Goal: Task Accomplishment & Management: Complete application form

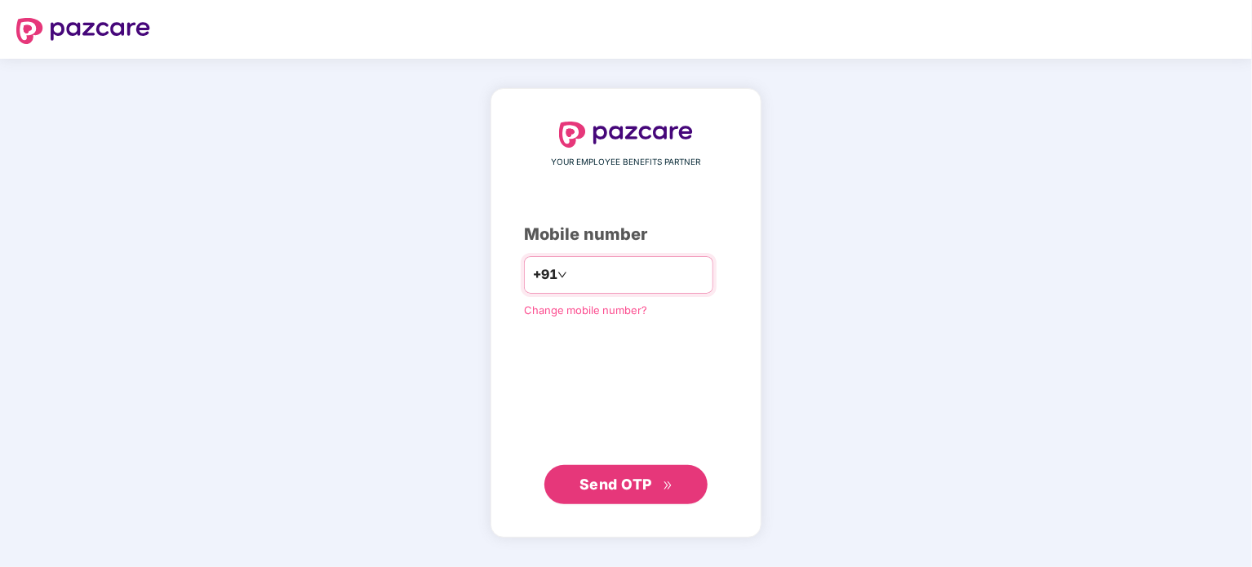
type input "**********"
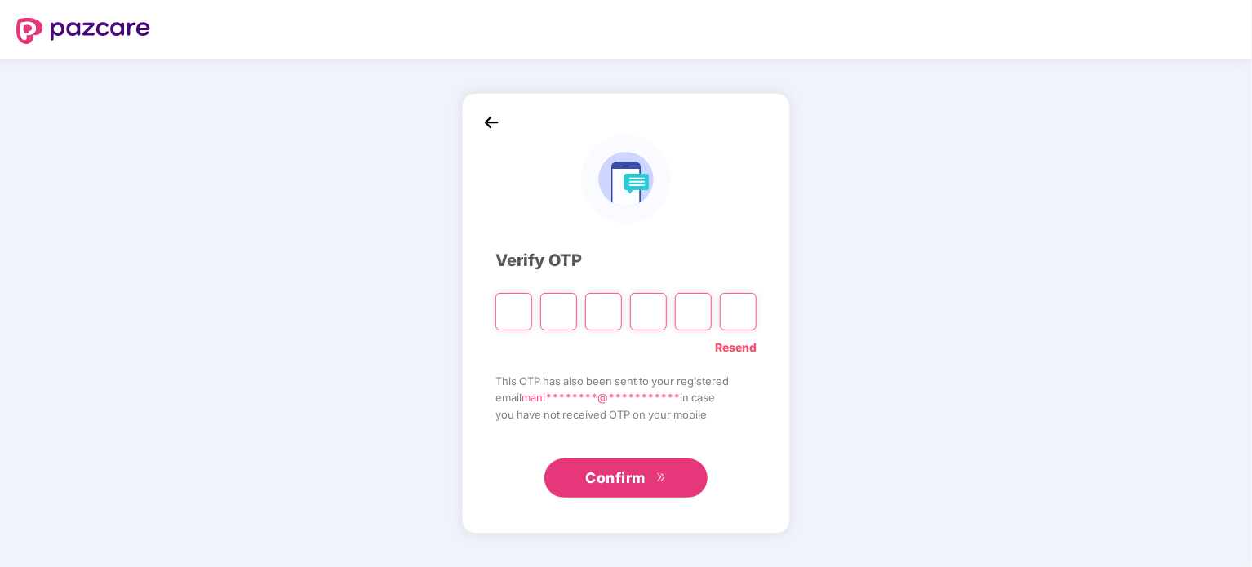
type input "*"
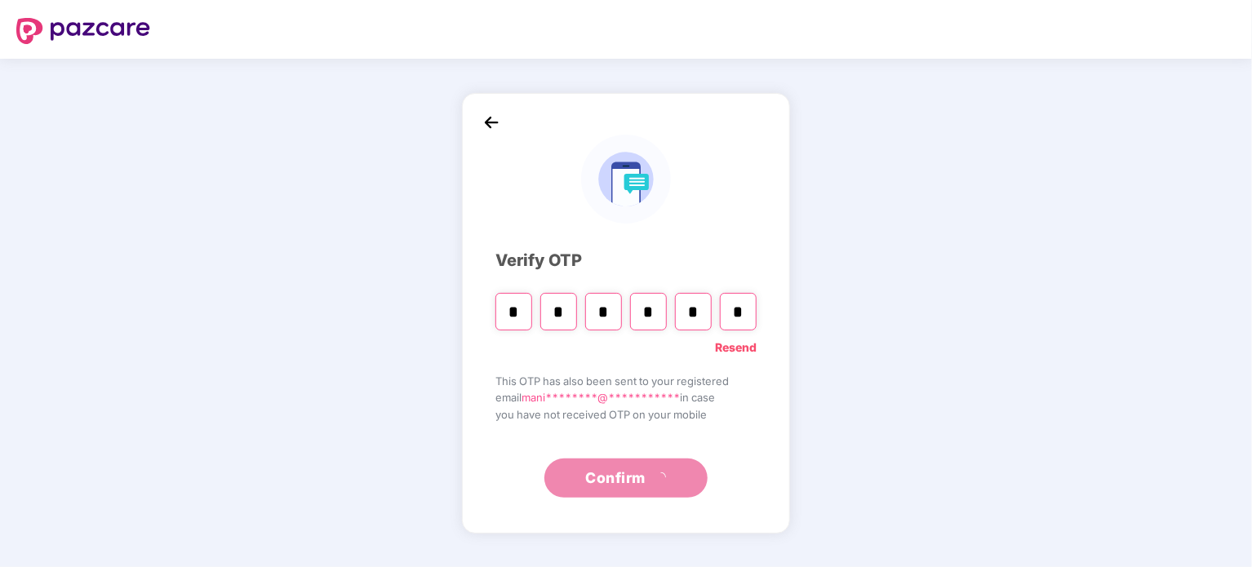
type input "*"
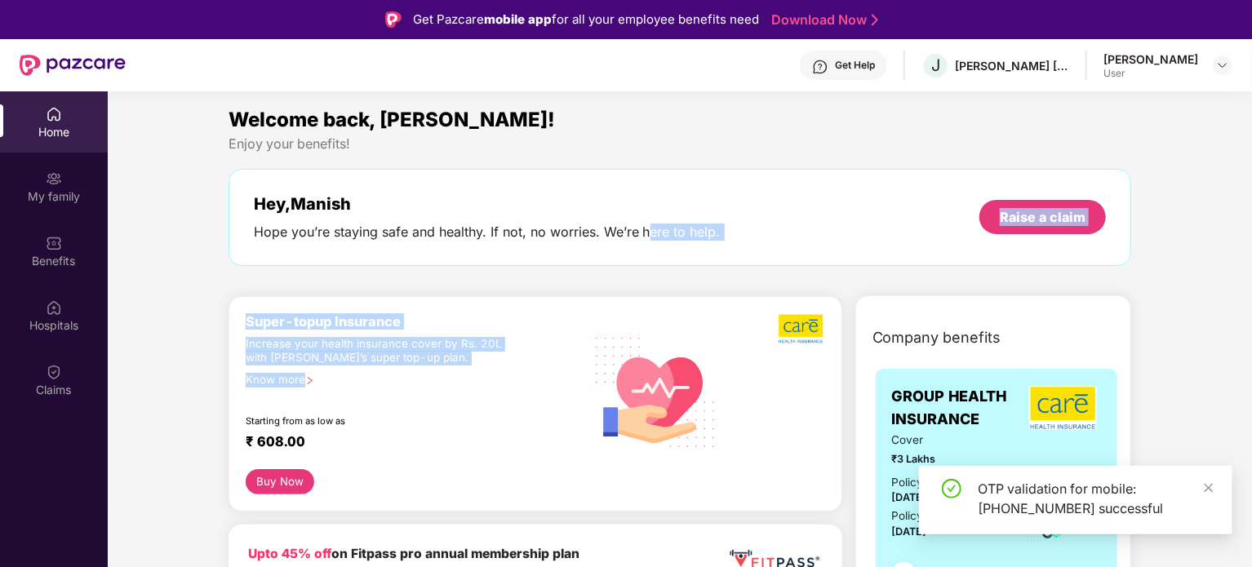
drag, startPoint x: 646, startPoint y: 281, endPoint x: 187, endPoint y: 420, distance: 480.2
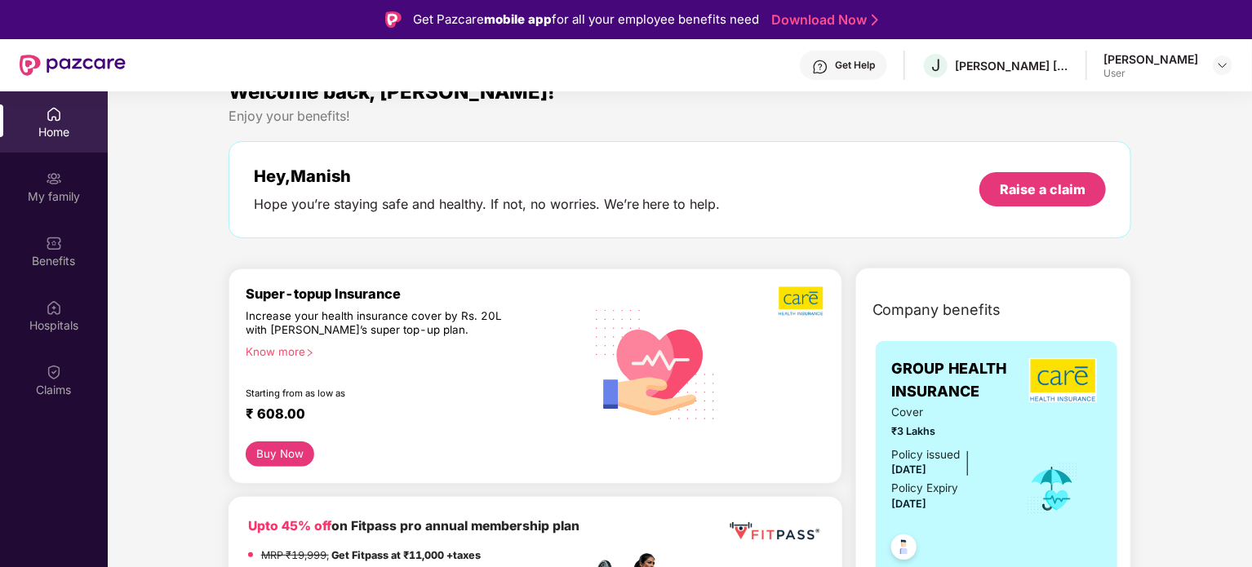
scroll to position [41, 0]
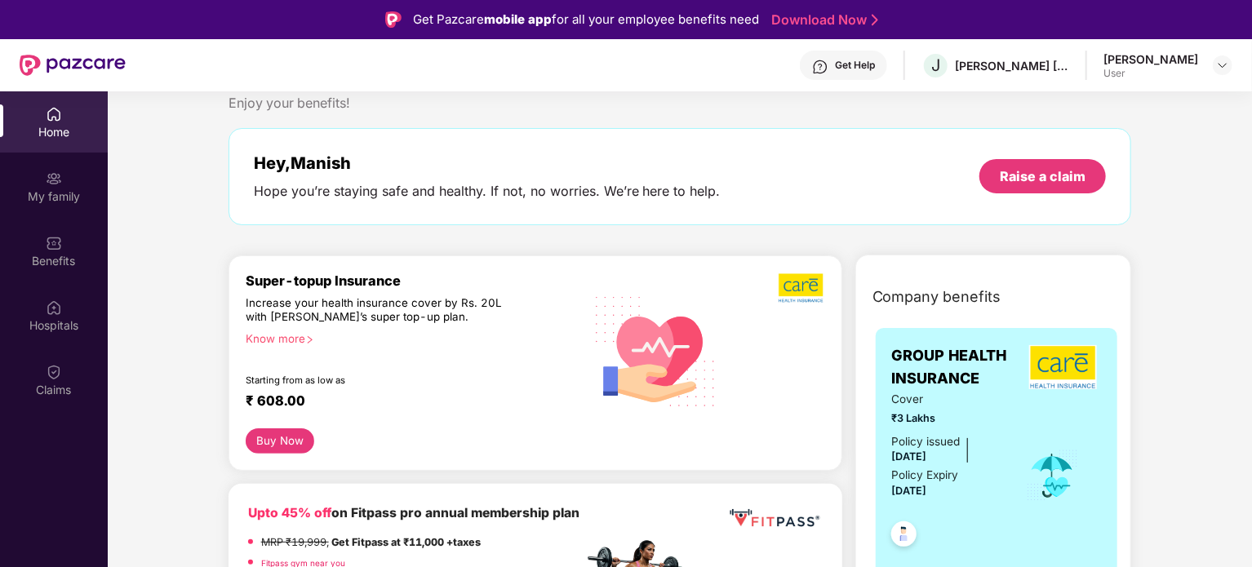
click at [47, 124] on div "Home" at bounding box center [54, 132] width 108 height 16
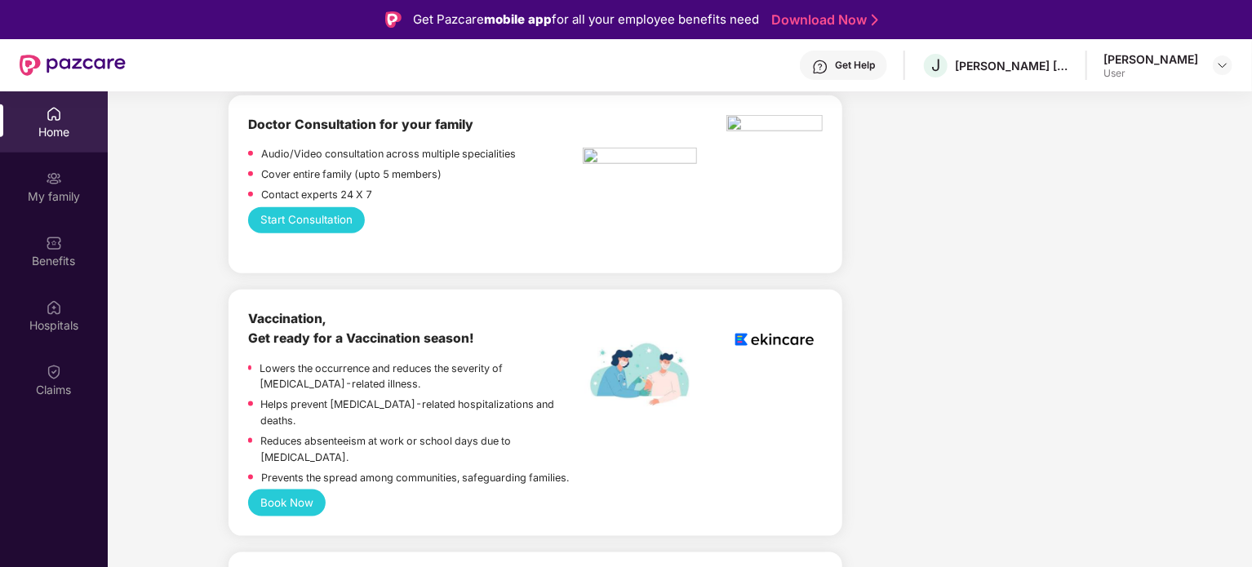
scroll to position [708, 0]
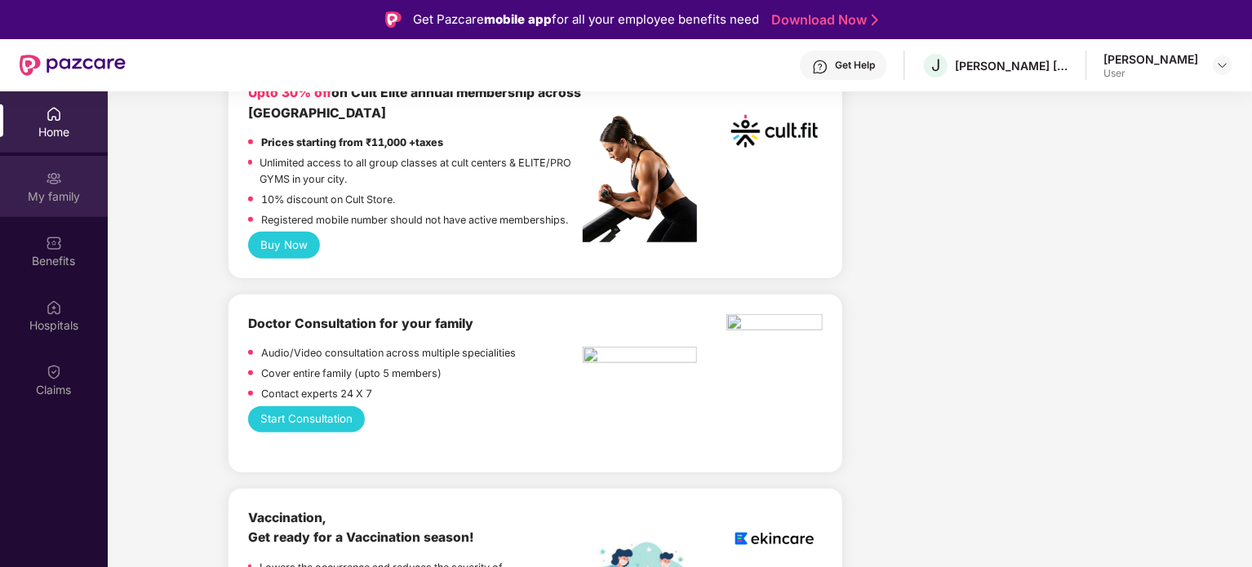
click at [57, 192] on div "My family" at bounding box center [54, 197] width 108 height 16
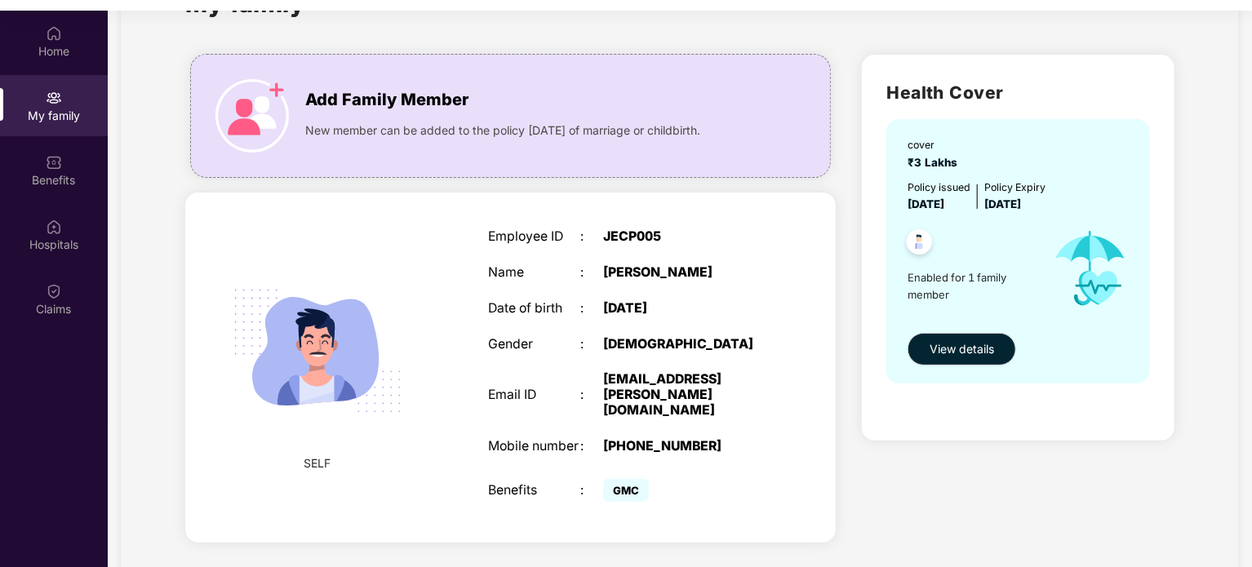
scroll to position [82, 0]
click at [959, 343] on span "View details" at bounding box center [961, 348] width 64 height 18
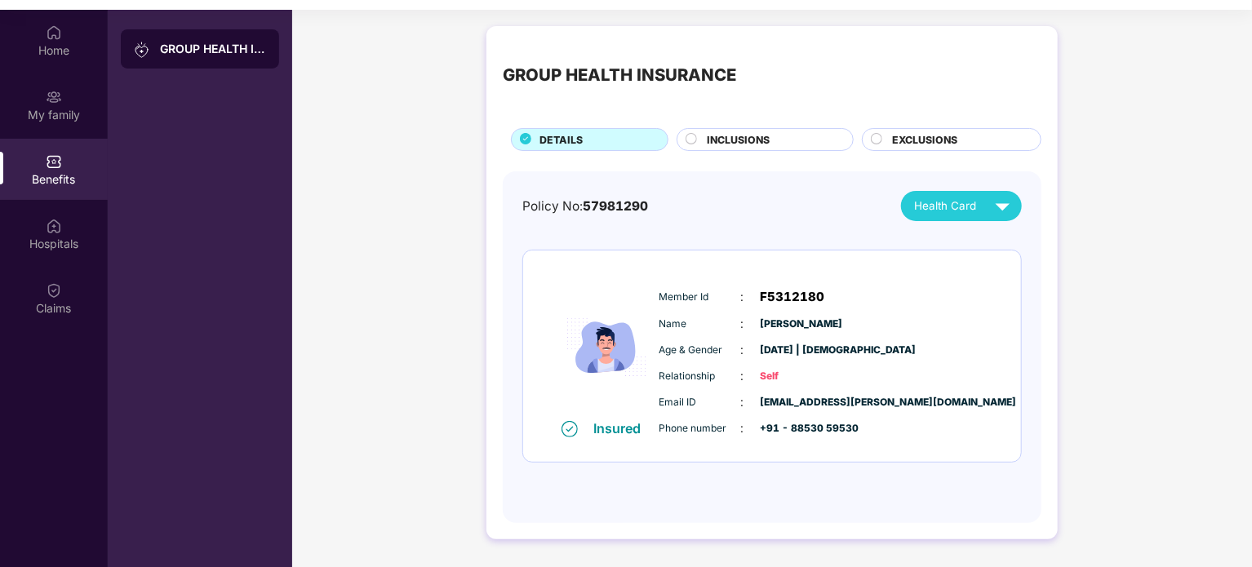
scroll to position [91, 0]
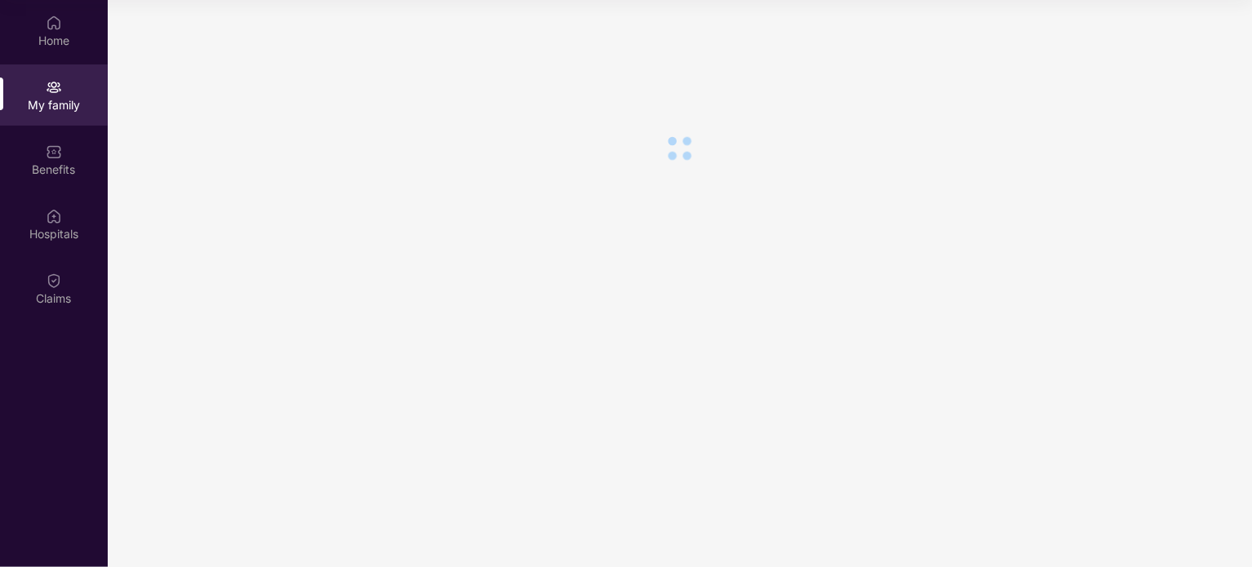
scroll to position [82, 0]
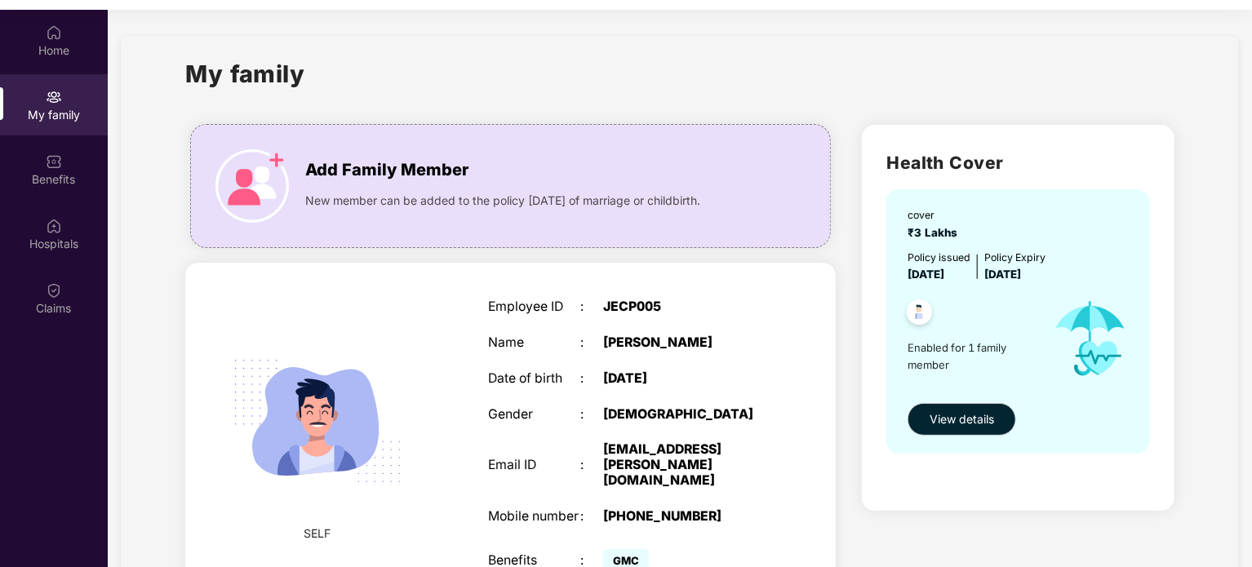
click at [55, 113] on div "My family" at bounding box center [54, 115] width 108 height 16
click at [952, 425] on span "View details" at bounding box center [961, 419] width 64 height 18
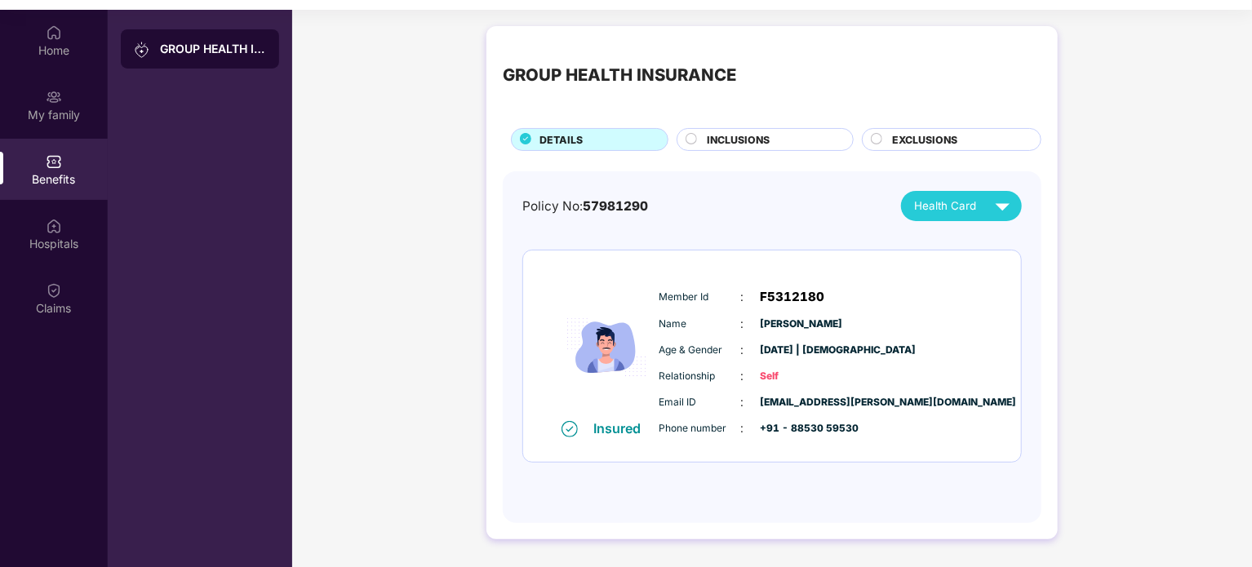
click at [708, 142] on span "INCLUSIONS" at bounding box center [738, 140] width 63 height 16
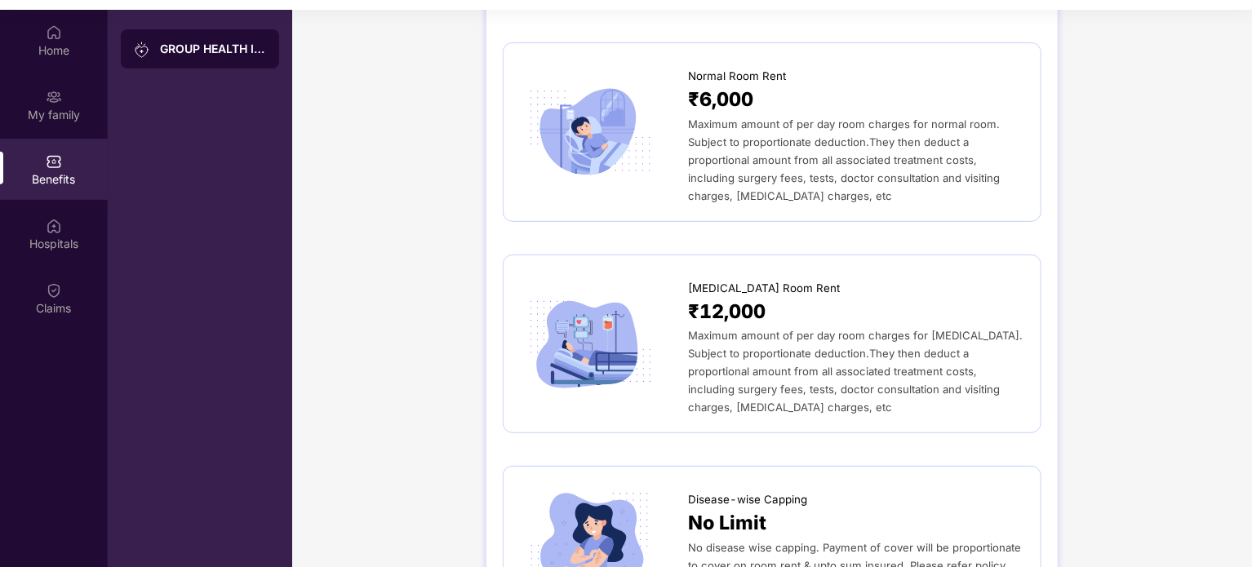
scroll to position [0, 0]
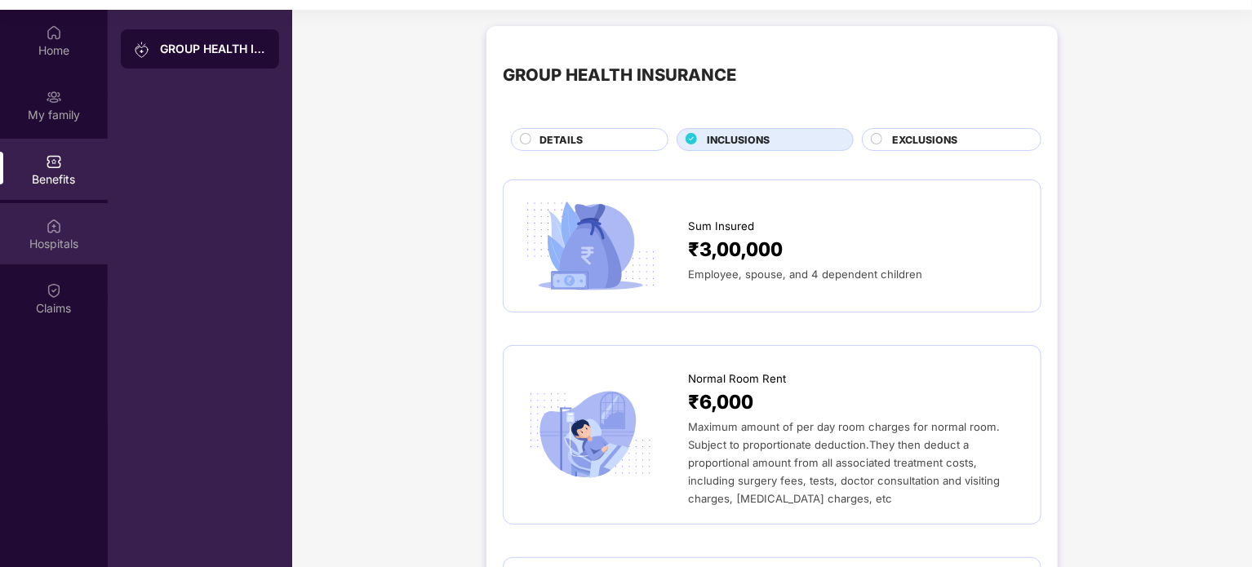
click at [54, 229] on img at bounding box center [54, 226] width 16 height 16
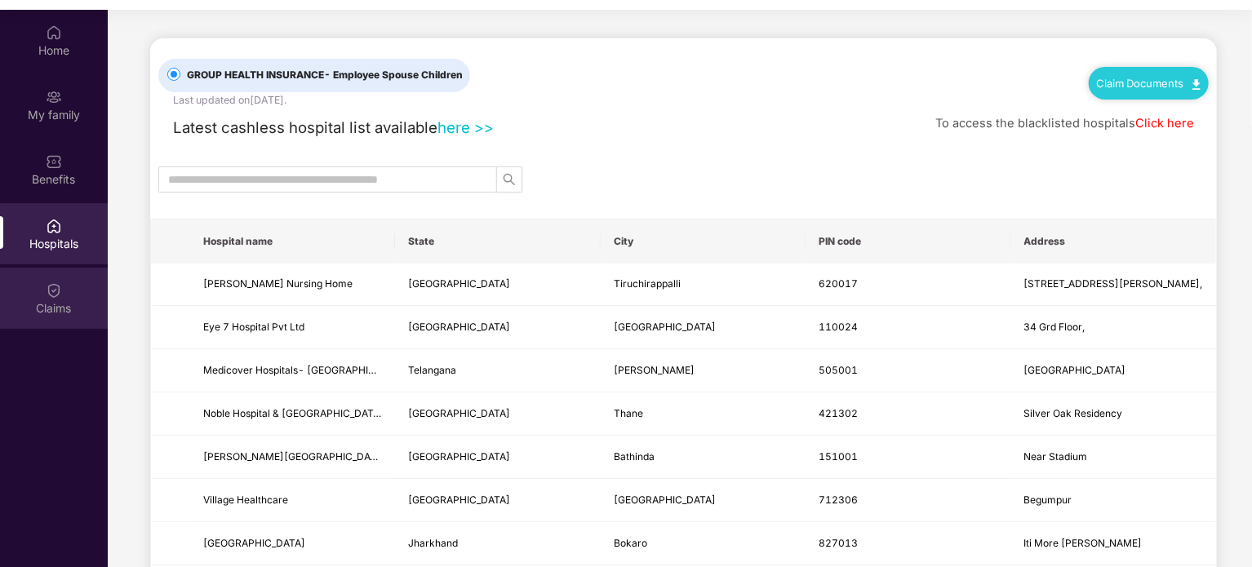
click at [58, 287] on img at bounding box center [54, 290] width 16 height 16
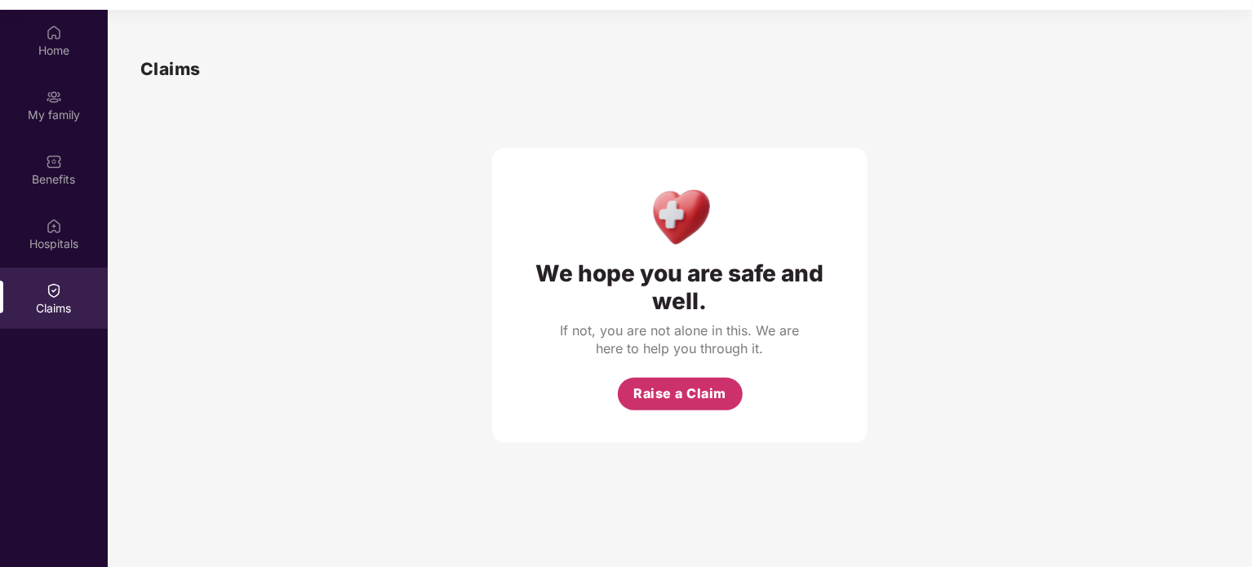
click at [676, 398] on span "Raise a Claim" at bounding box center [679, 394] width 93 height 20
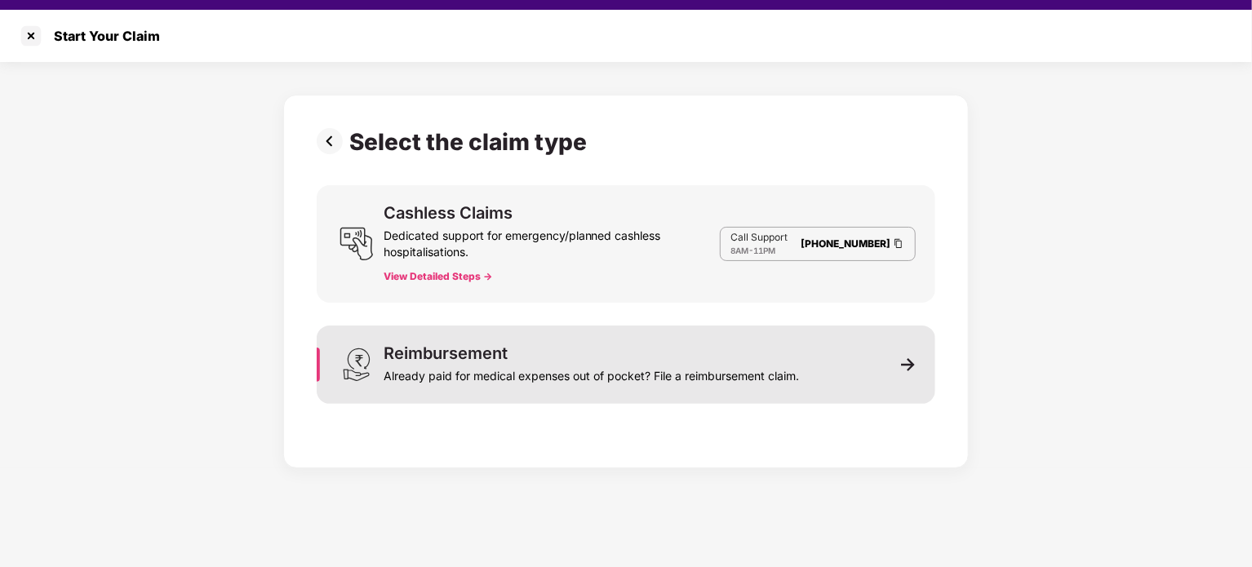
click at [717, 372] on div "Already paid for medical expenses out of pocket? File a reimbursement claim." at bounding box center [591, 373] width 415 height 23
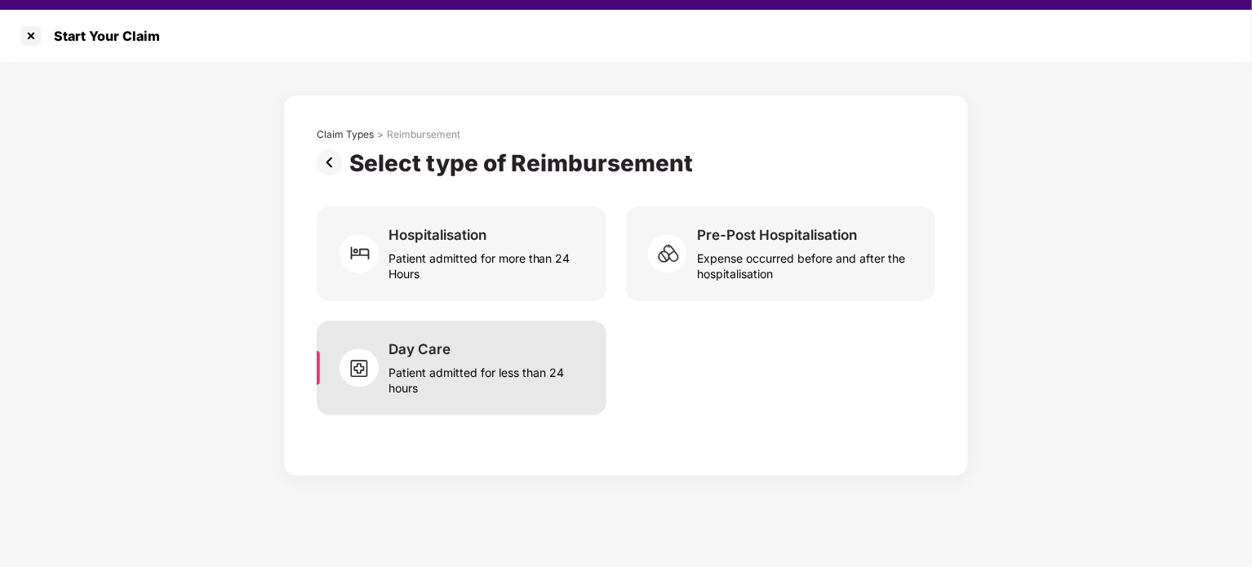
click at [519, 371] on div "Patient admitted for less than 24 hours" at bounding box center [487, 377] width 198 height 38
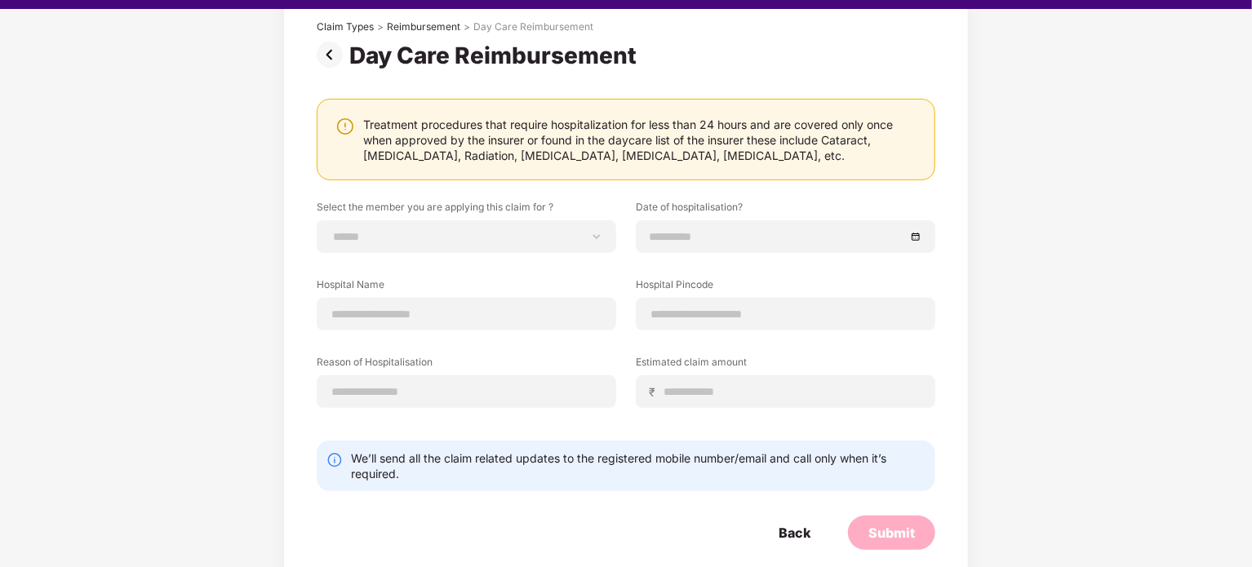
scroll to position [109, 0]
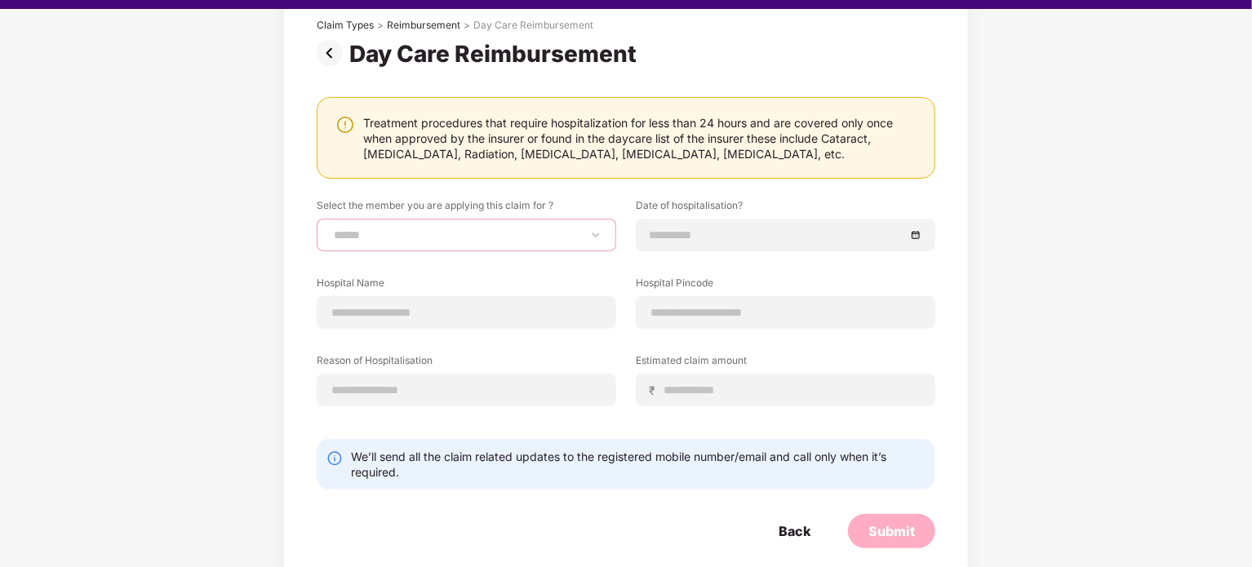
click at [556, 236] on select "**********" at bounding box center [467, 234] width 272 height 13
select select "**********"
click at [331, 228] on select "**********" at bounding box center [467, 234] width 272 height 13
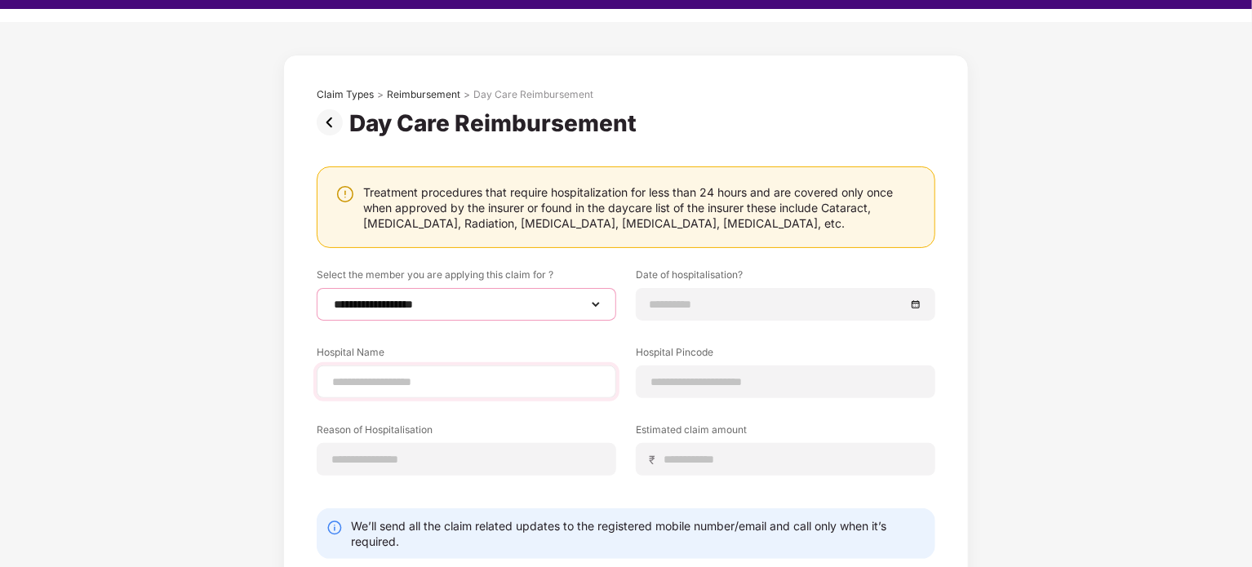
scroll to position [0, 0]
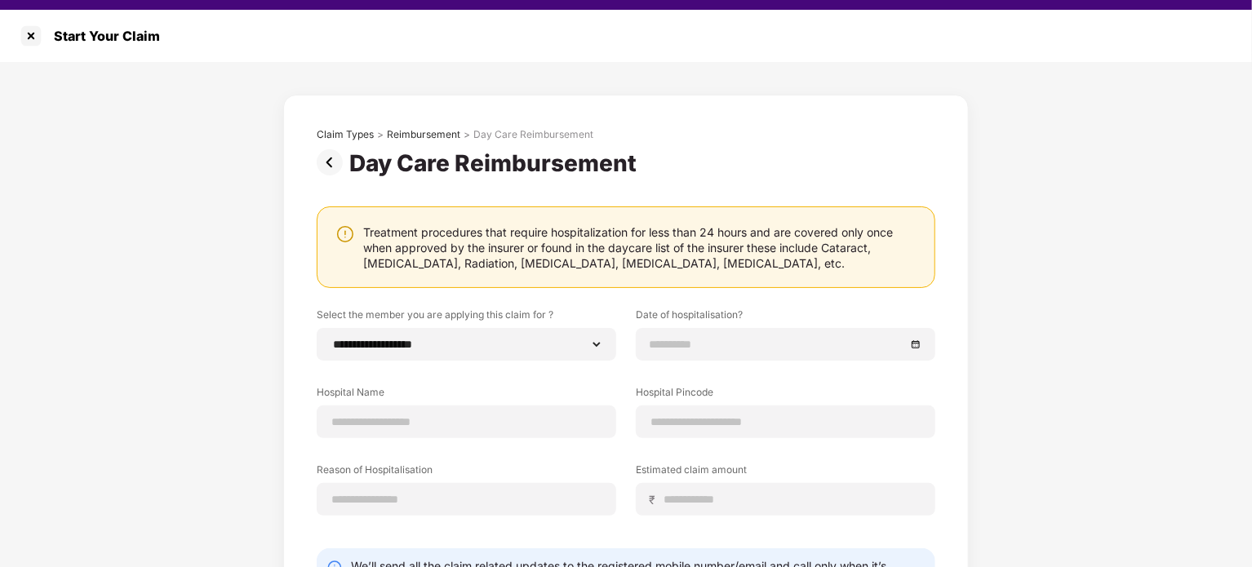
click at [326, 162] on img at bounding box center [333, 162] width 33 height 26
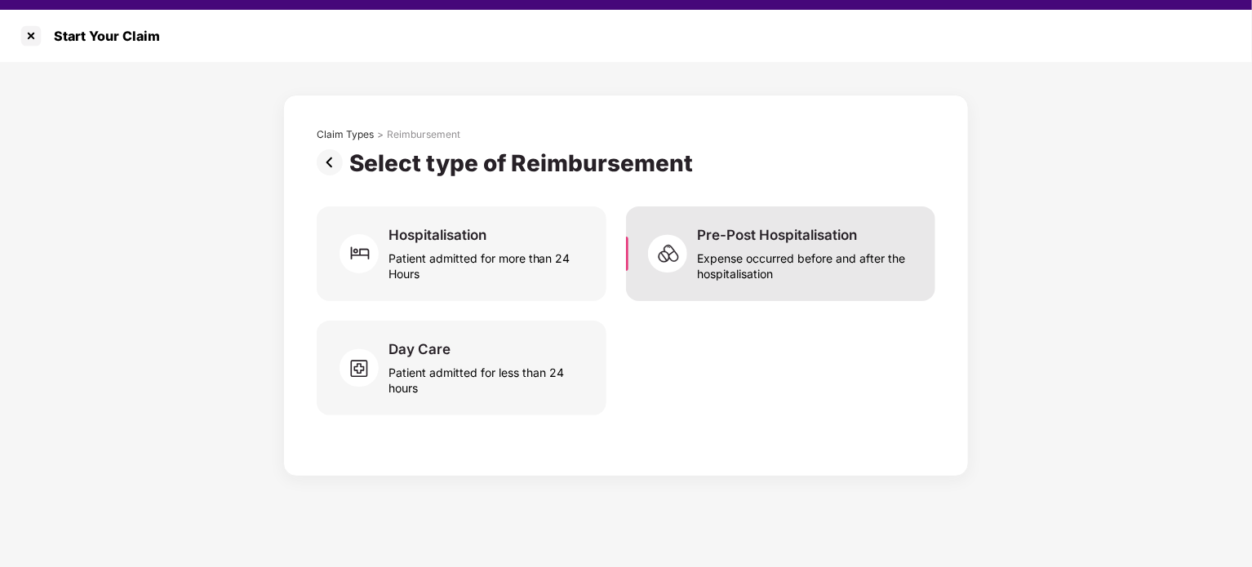
click at [823, 267] on div "Expense occurred before and after the hospitalisation" at bounding box center [806, 263] width 219 height 38
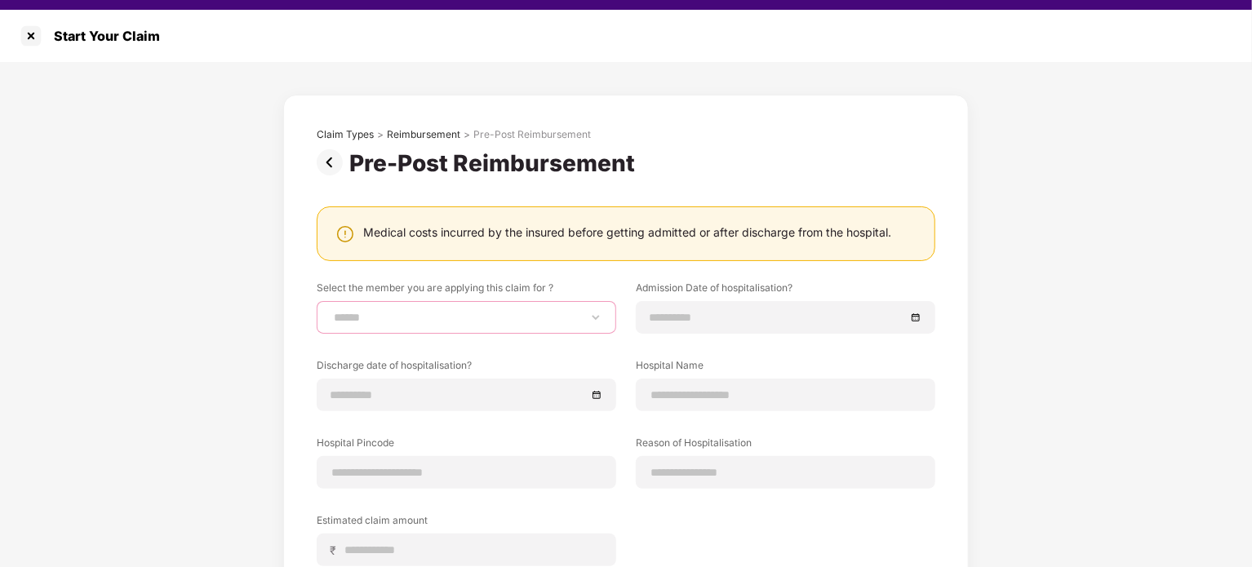
click at [449, 319] on select "**********" at bounding box center [467, 317] width 272 height 13
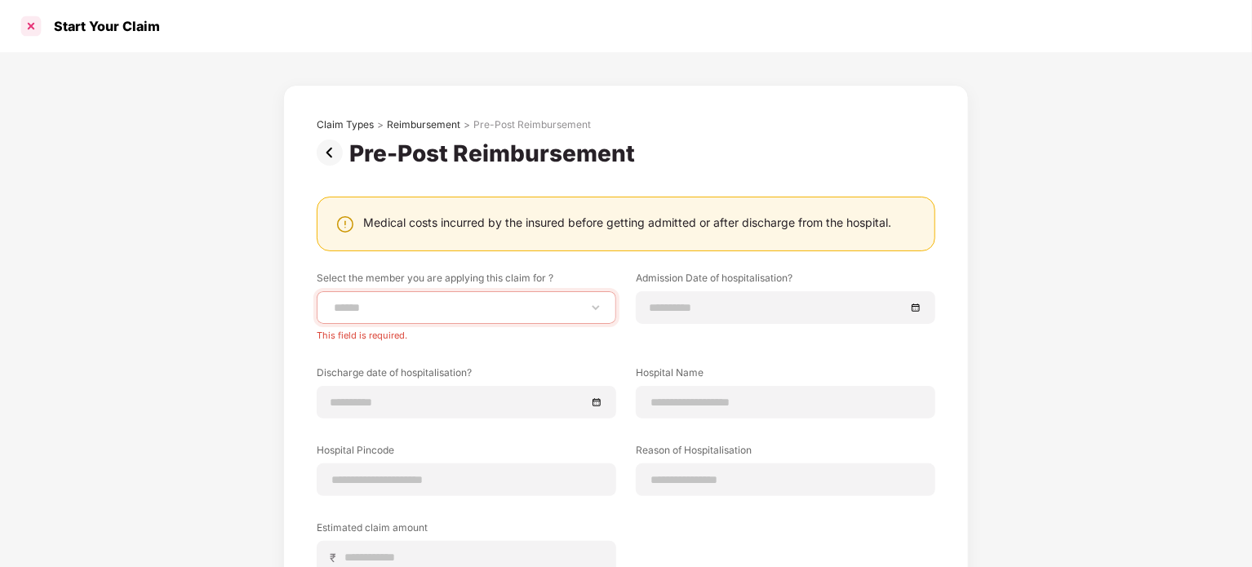
click at [32, 24] on div at bounding box center [31, 26] width 26 height 26
